Goal: Information Seeking & Learning: Learn about a topic

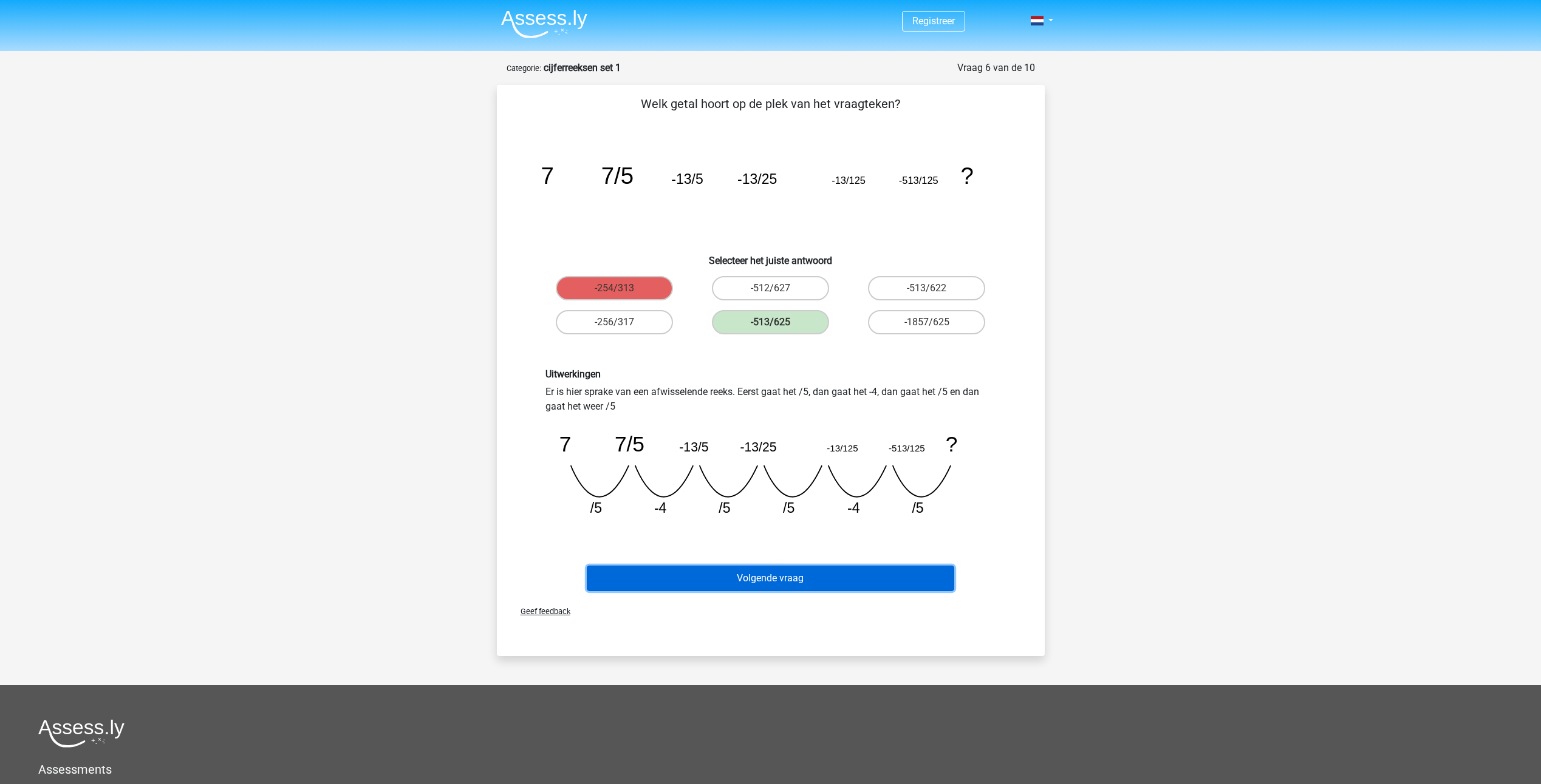
click at [780, 581] on button "Volgende vraag" at bounding box center [770, 579] width 368 height 25
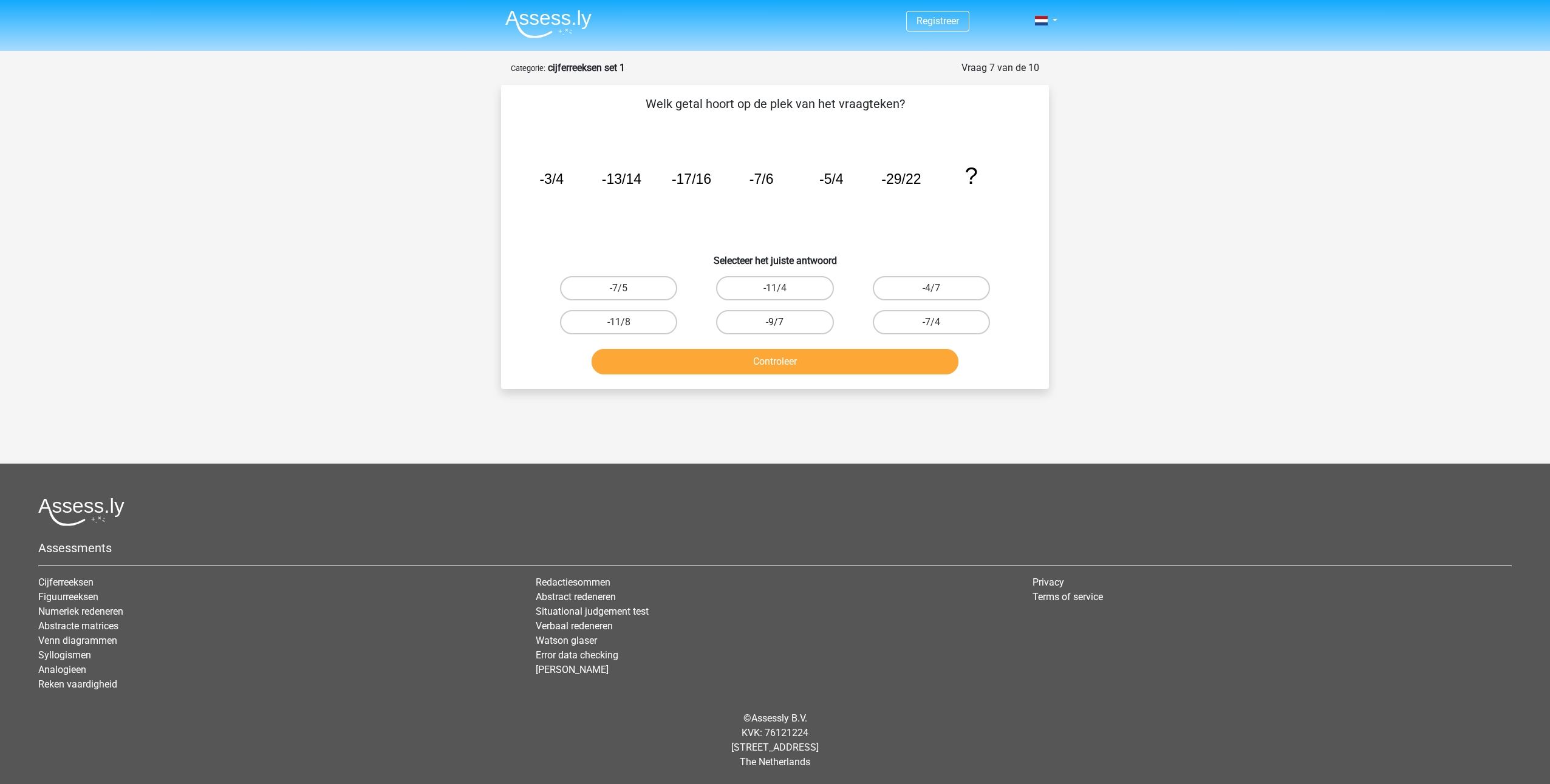
click at [762, 321] on label "-9/7" at bounding box center [775, 322] width 117 height 24
click at [775, 323] on input "-9/7" at bounding box center [778, 327] width 8 height 8
radio input "true"
click at [786, 378] on div "Controleer" at bounding box center [775, 364] width 468 height 30
click at [789, 368] on button "Controleer" at bounding box center [775, 362] width 368 height 25
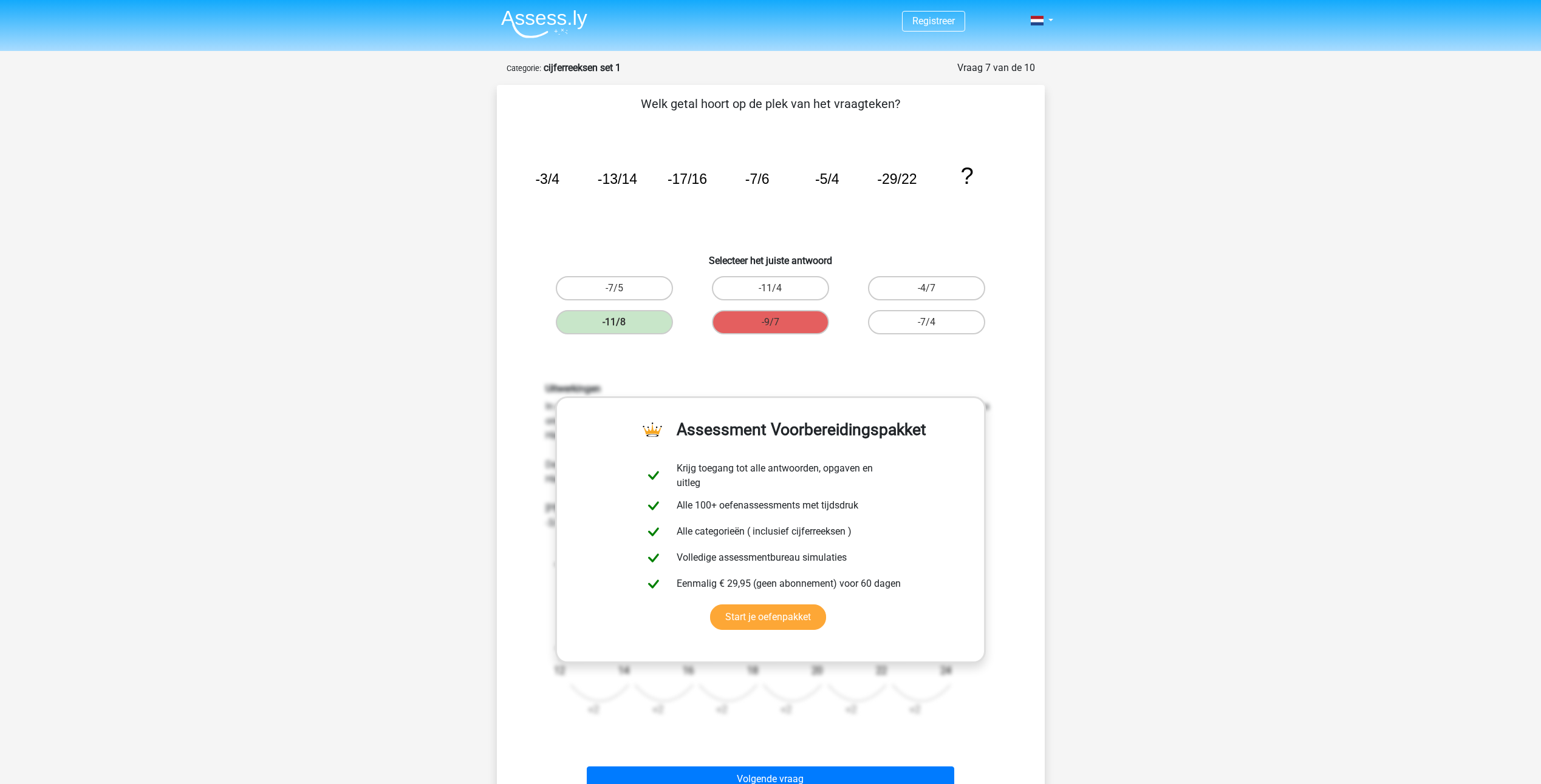
click at [542, 675] on div "Uitwerkingen In deze reeks zijn er eigenlijk twee reeksen. 1 reeks van de telle…" at bounding box center [770, 555] width 468 height 345
click at [690, 726] on icon "image/svg+xml -3/4 -13/14 -17/16 -7/6 -5/4 -29/22 ? -4 +2 -9 12 -4 +2 -13 14 -4…" at bounding box center [770, 630] width 451 height 197
click at [776, 626] on link "Start je oefenpakket" at bounding box center [768, 618] width 116 height 25
drag, startPoint x: 512, startPoint y: 406, endPoint x: 1025, endPoint y: 536, distance: 529.2
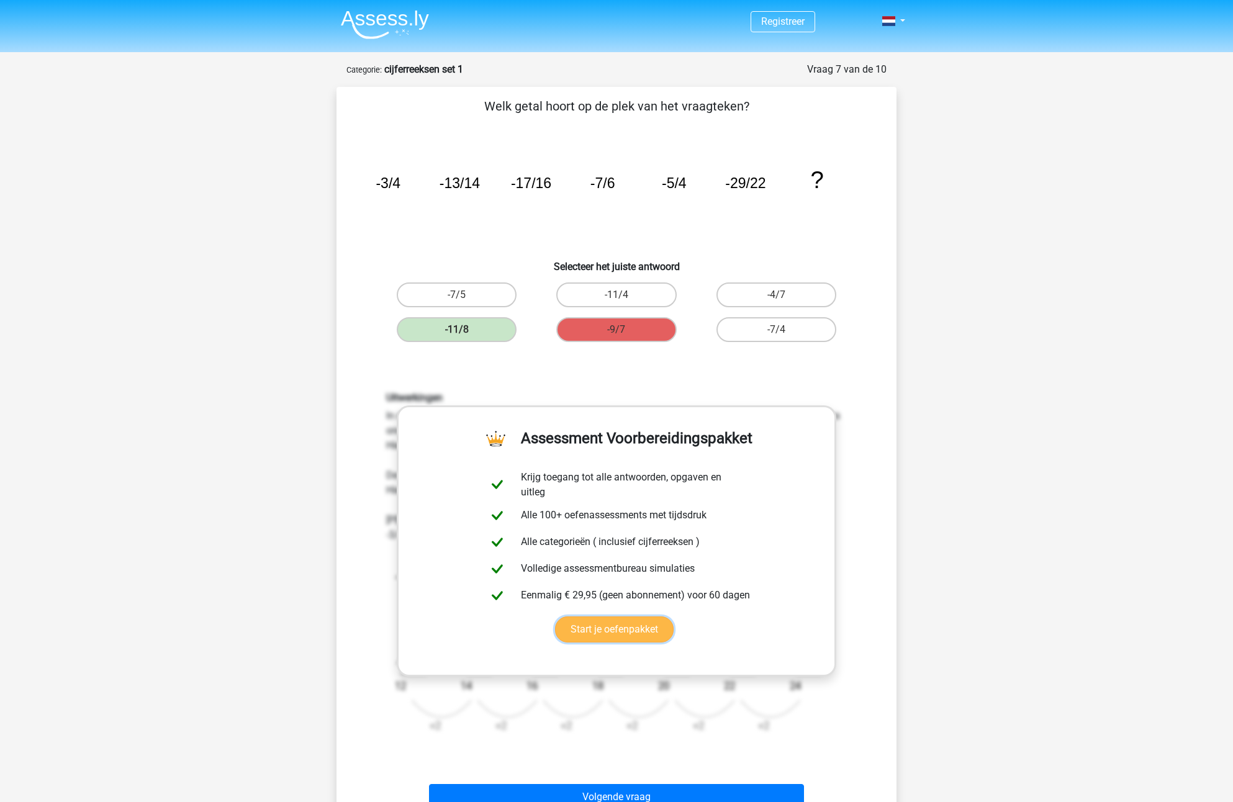
click at [648, 617] on link "Start je oefenpakket" at bounding box center [614, 630] width 119 height 26
